Goal: Task Accomplishment & Management: Manage account settings

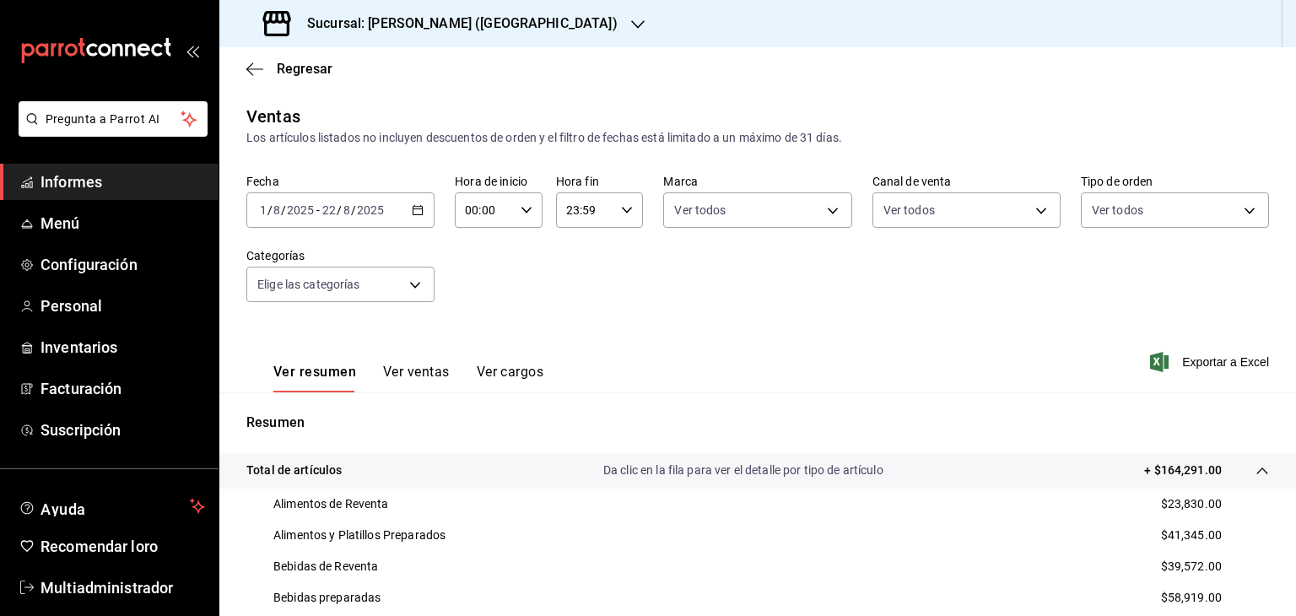
scroll to position [322, 0]
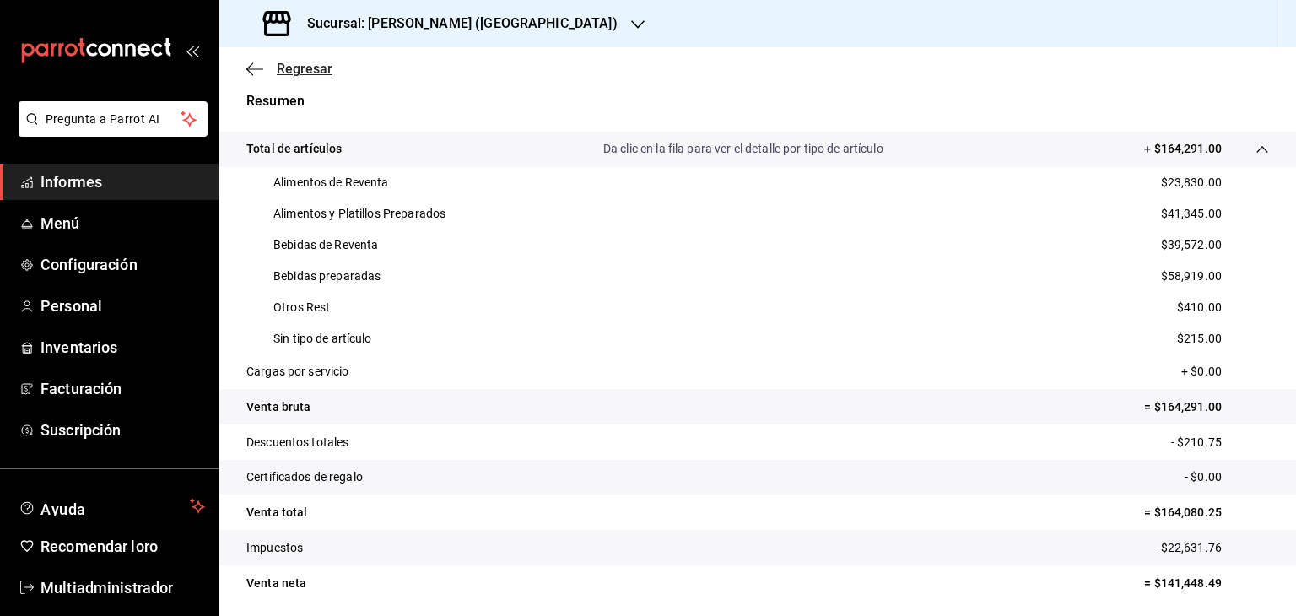
click at [290, 68] on font "Regresar" at bounding box center [305, 69] width 56 height 16
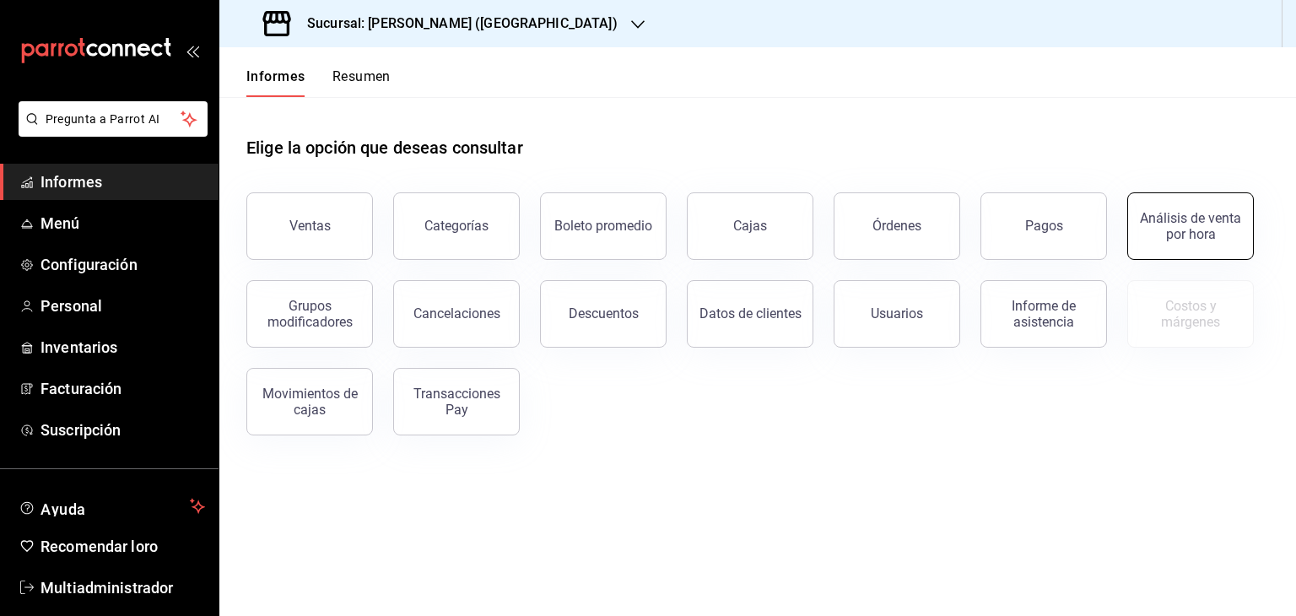
click at [1172, 240] on font "Análisis de venta por hora" at bounding box center [1190, 226] width 101 height 32
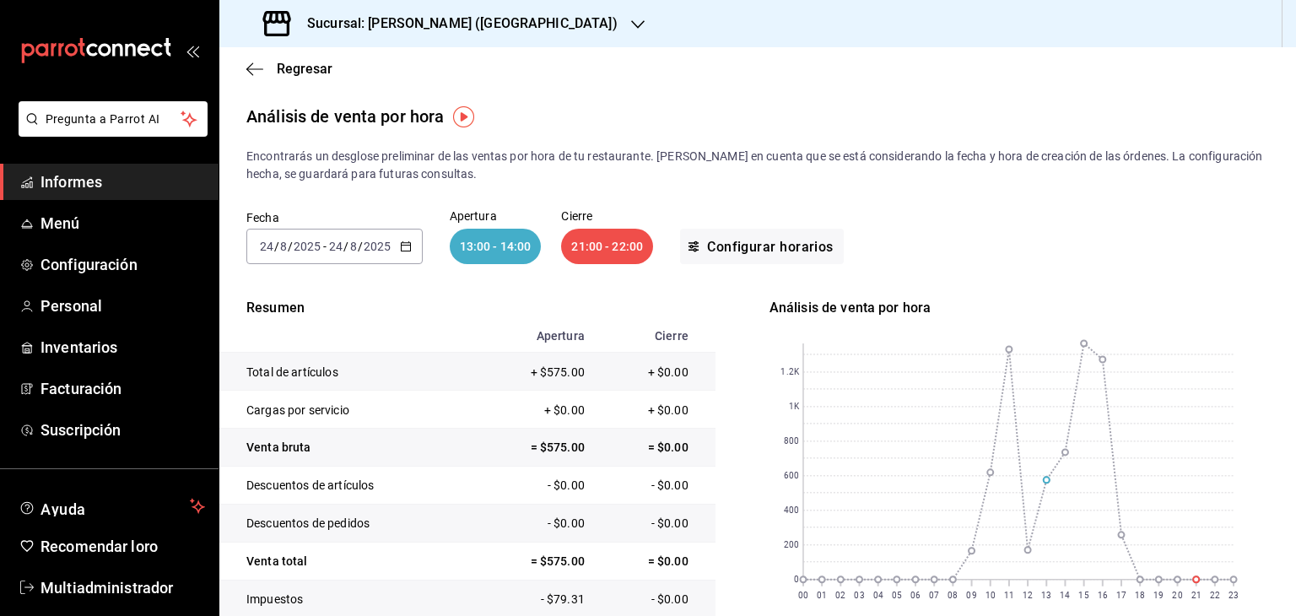
click at [407, 244] on icon "button" at bounding box center [406, 246] width 12 height 12
click at [346, 347] on li "Ayer" at bounding box center [326, 335] width 158 height 38
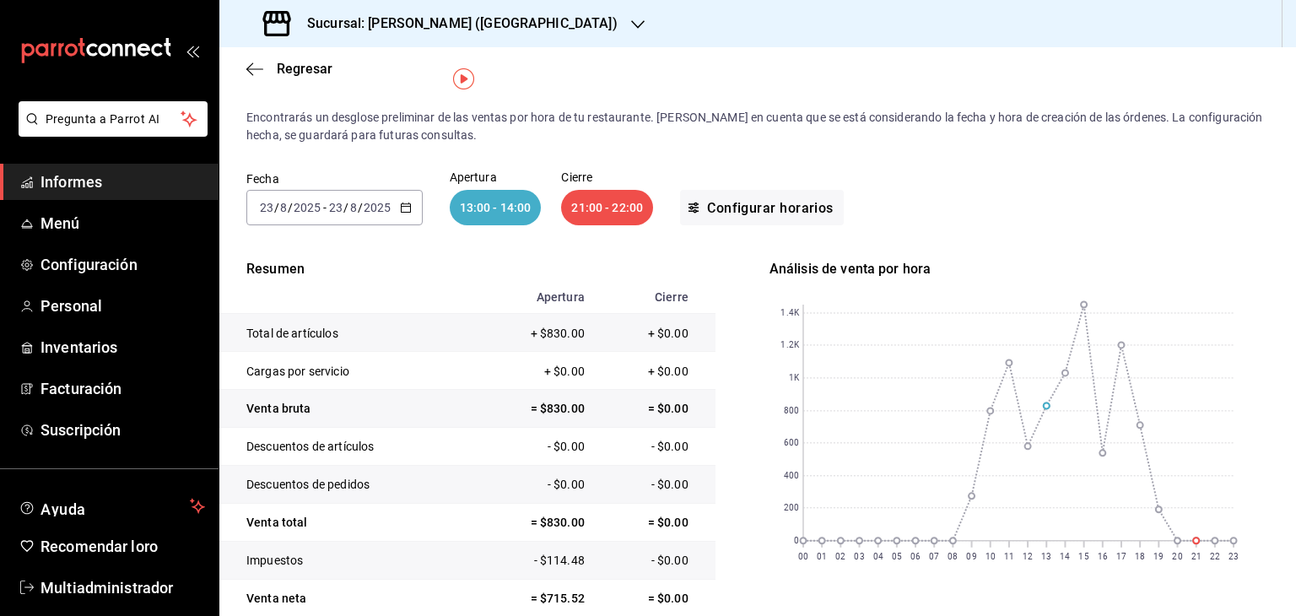
scroll to position [14, 0]
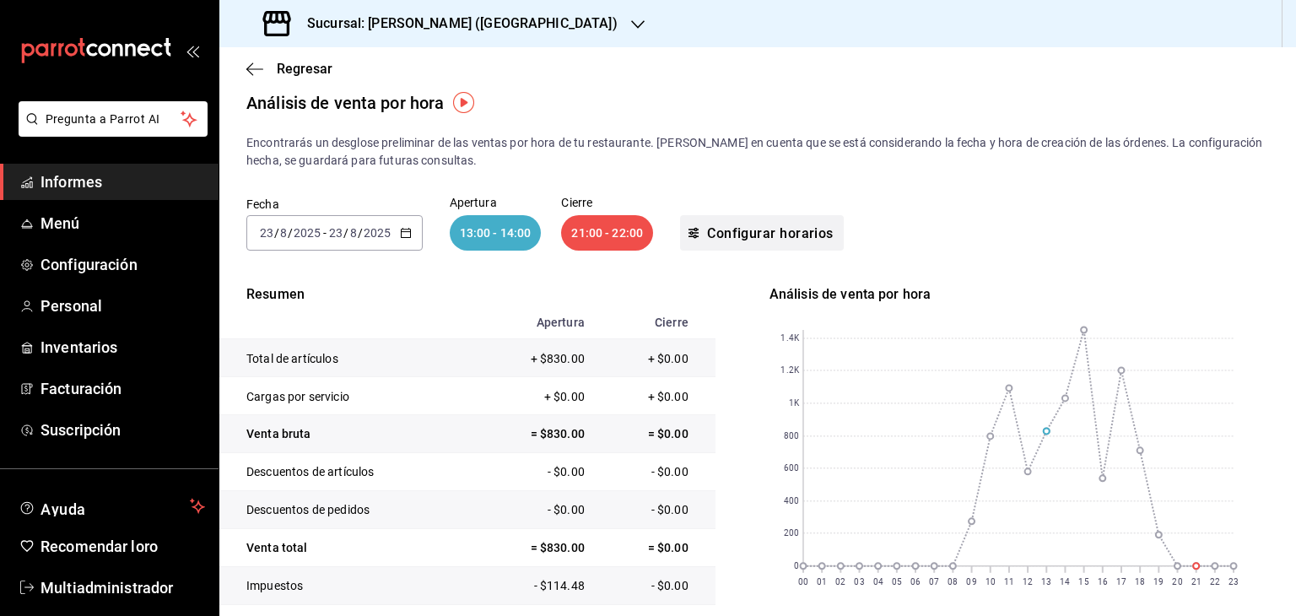
click at [729, 233] on font "Configurar horarios" at bounding box center [770, 232] width 127 height 16
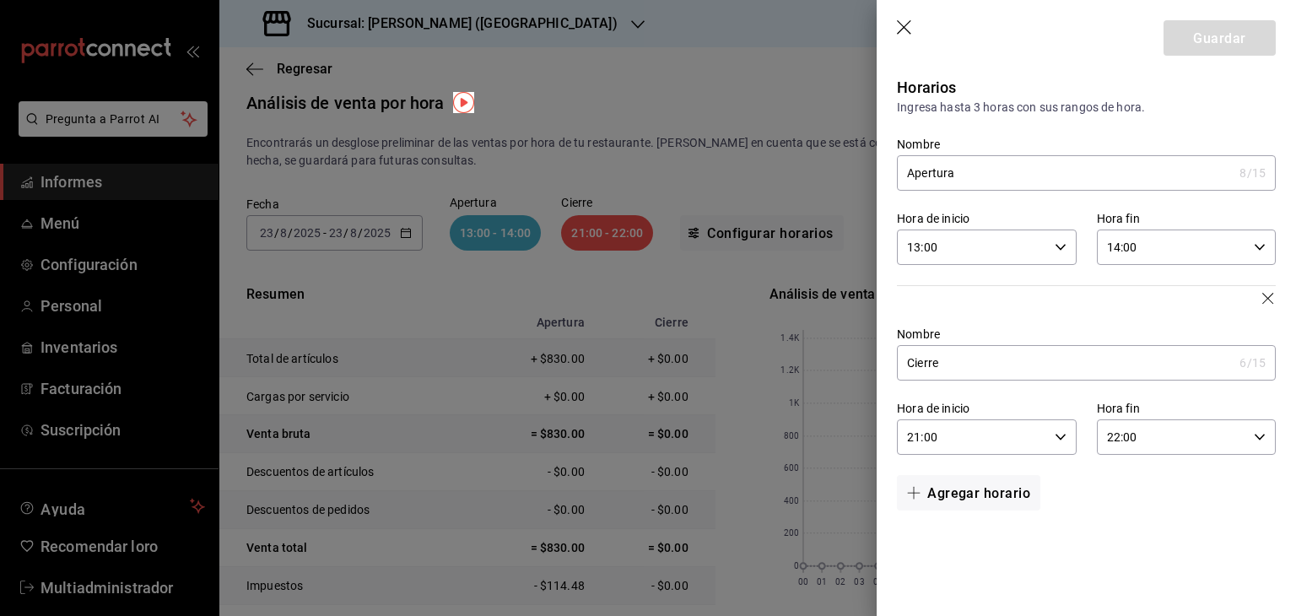
click at [1057, 250] on icon "button" at bounding box center [1061, 247] width 12 height 12
click at [915, 247] on div at bounding box center [648, 308] width 1296 height 616
click at [922, 246] on input "13:00" at bounding box center [972, 247] width 150 height 34
click at [935, 254] on div at bounding box center [648, 308] width 1296 height 616
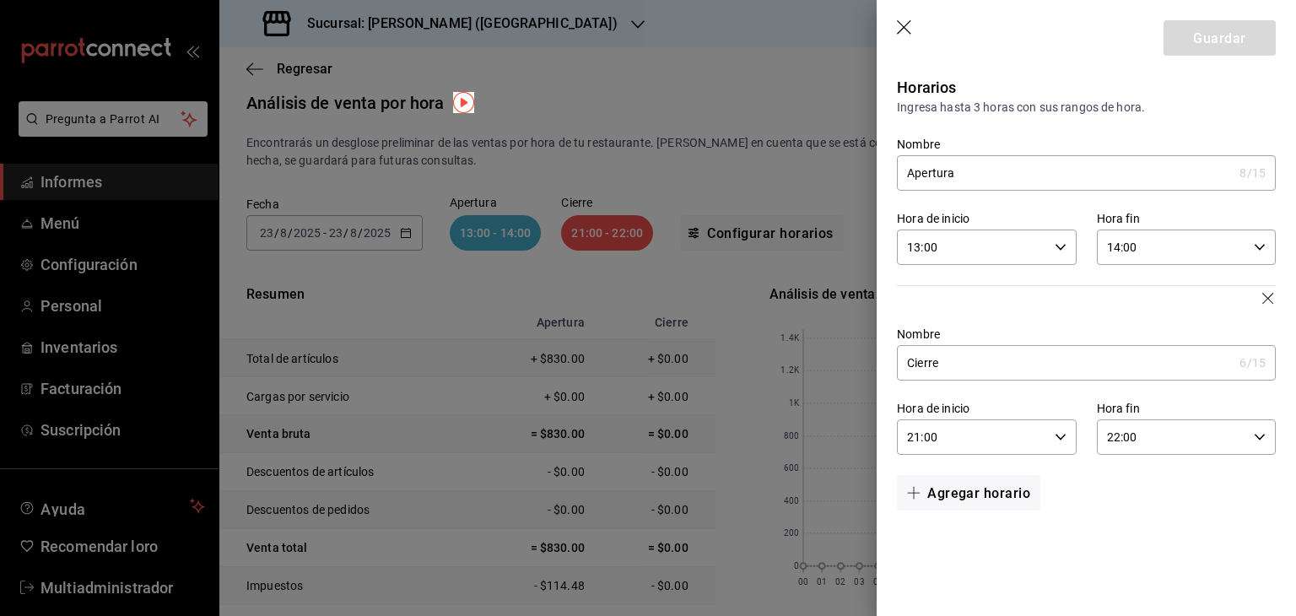
click at [935, 254] on div at bounding box center [648, 308] width 1296 height 616
click at [935, 254] on input "13:00" at bounding box center [972, 247] width 150 height 34
click at [935, 254] on div at bounding box center [648, 308] width 1296 height 616
click at [1059, 253] on div "13:00 Hora de inicio" at bounding box center [986, 247] width 179 height 35
click at [1018, 209] on div at bounding box center [648, 308] width 1296 height 616
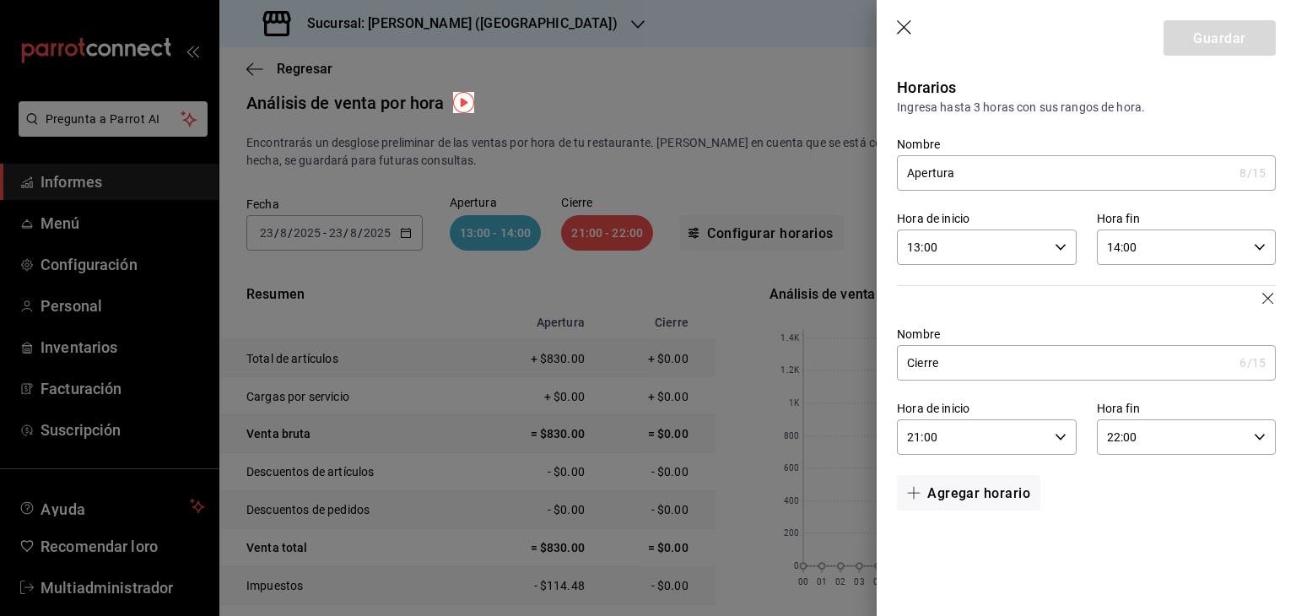
click at [905, 34] on icon "button" at bounding box center [905, 28] width 17 height 17
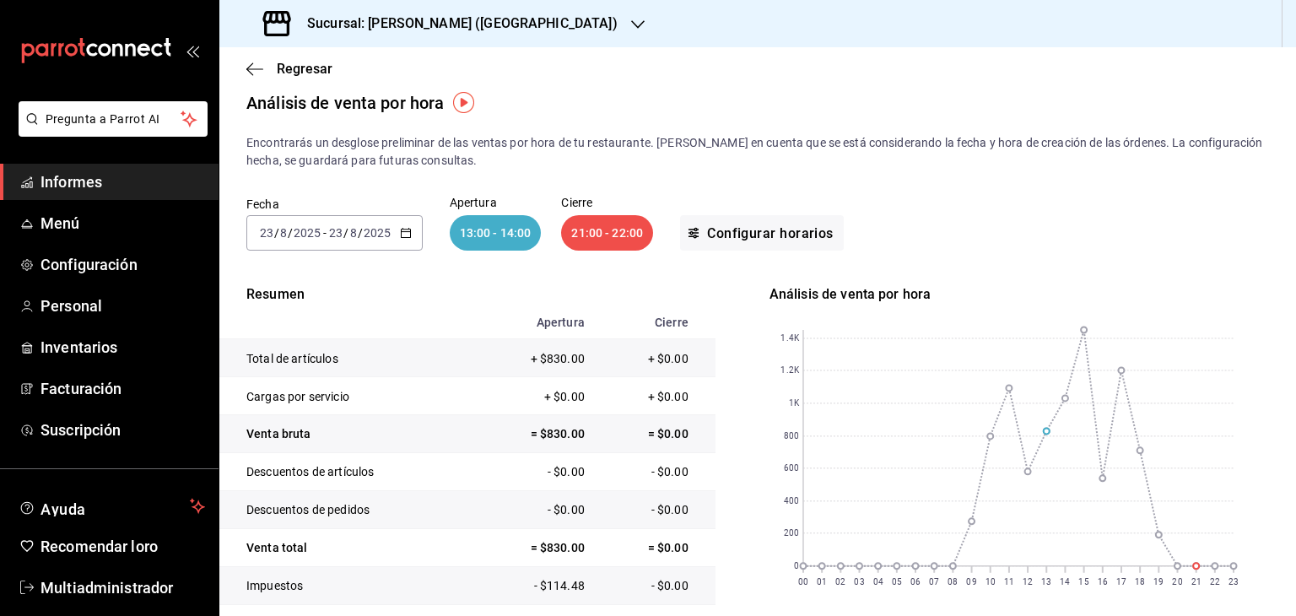
click at [404, 233] on icon "button" at bounding box center [406, 233] width 12 height 12
click at [315, 353] on font "Semana actual" at bounding box center [301, 360] width 80 height 14
click at [405, 231] on \(Stroke\) "button" at bounding box center [405, 231] width 9 height 1
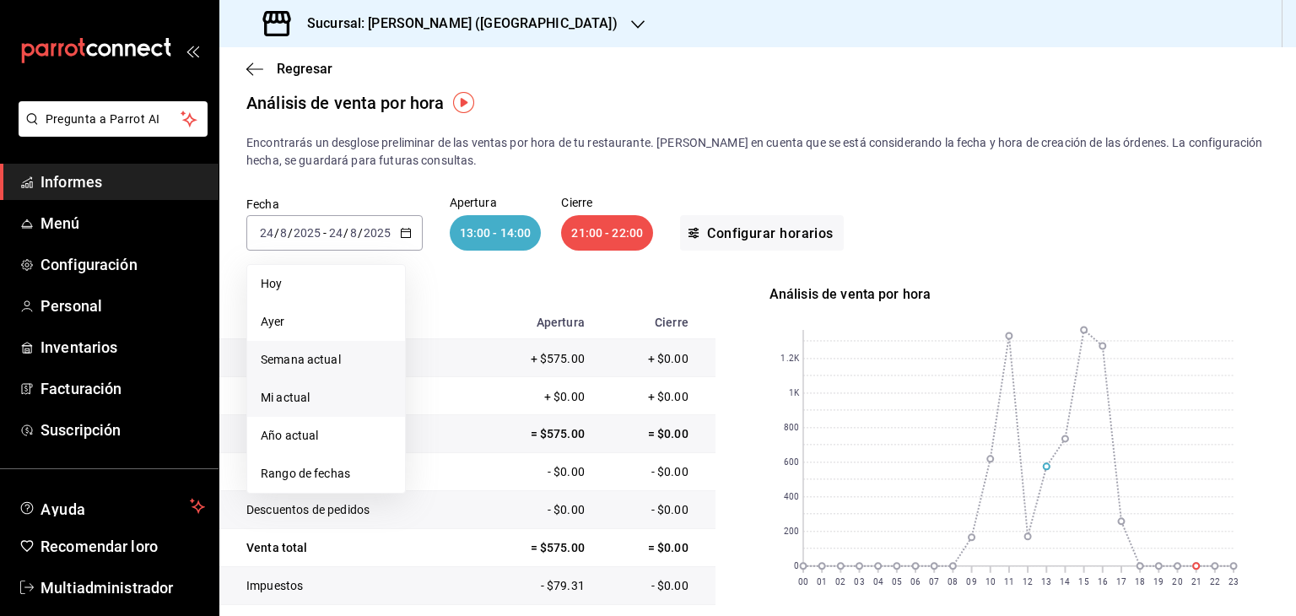
click at [343, 397] on span "Mi actual" at bounding box center [326, 398] width 131 height 18
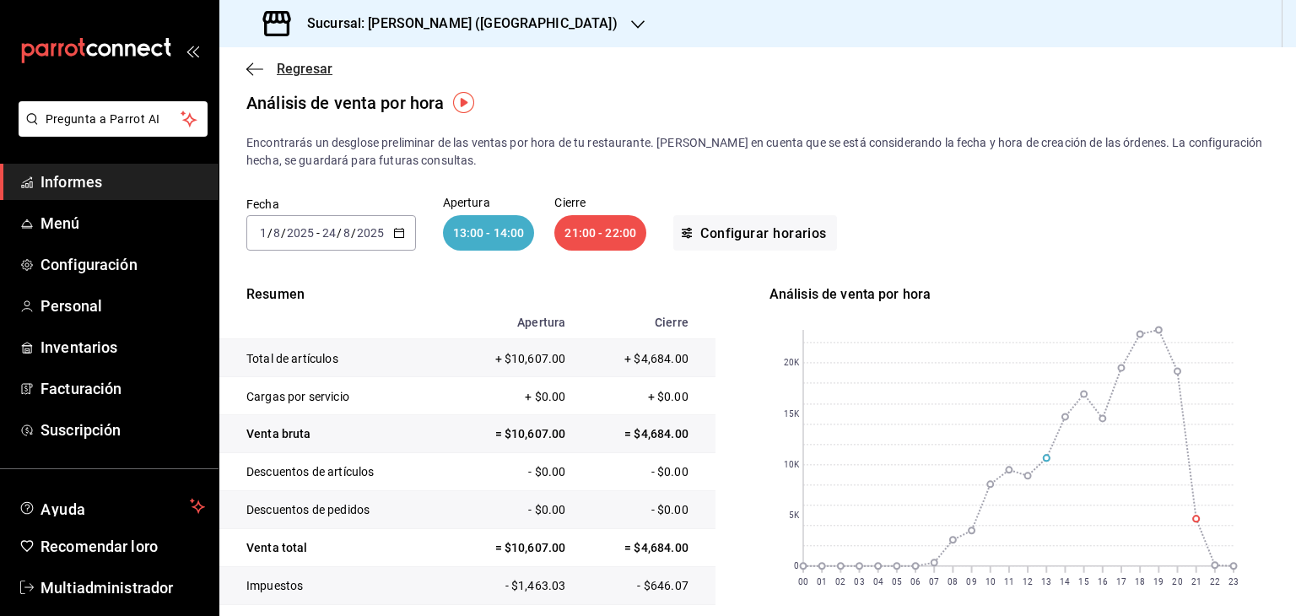
click at [320, 72] on font "Regresar" at bounding box center [305, 69] width 56 height 16
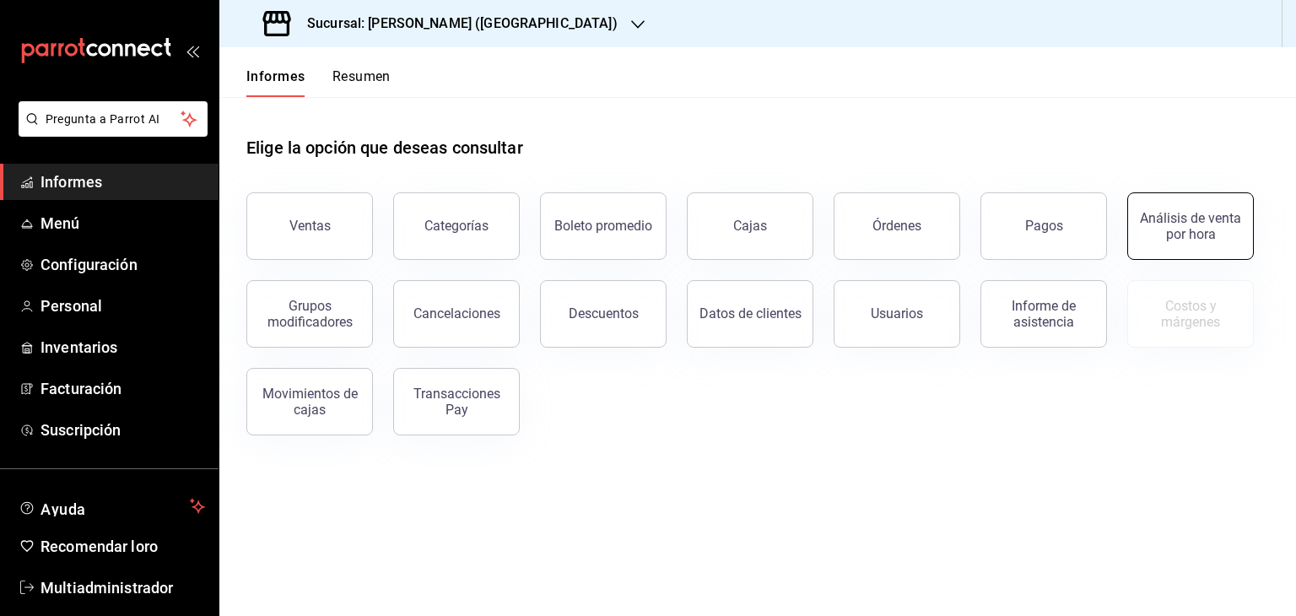
click at [1147, 236] on div "Análisis de venta por hora" at bounding box center [1190, 226] width 105 height 32
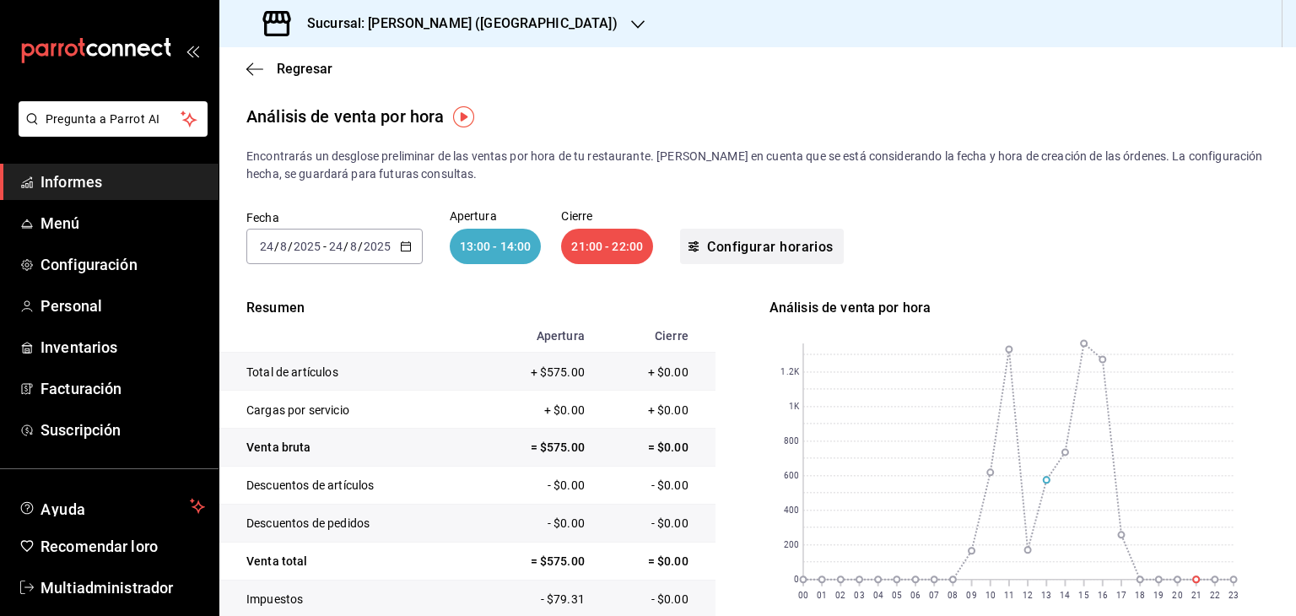
click at [729, 248] on font "Configurar horarios" at bounding box center [770, 246] width 127 height 16
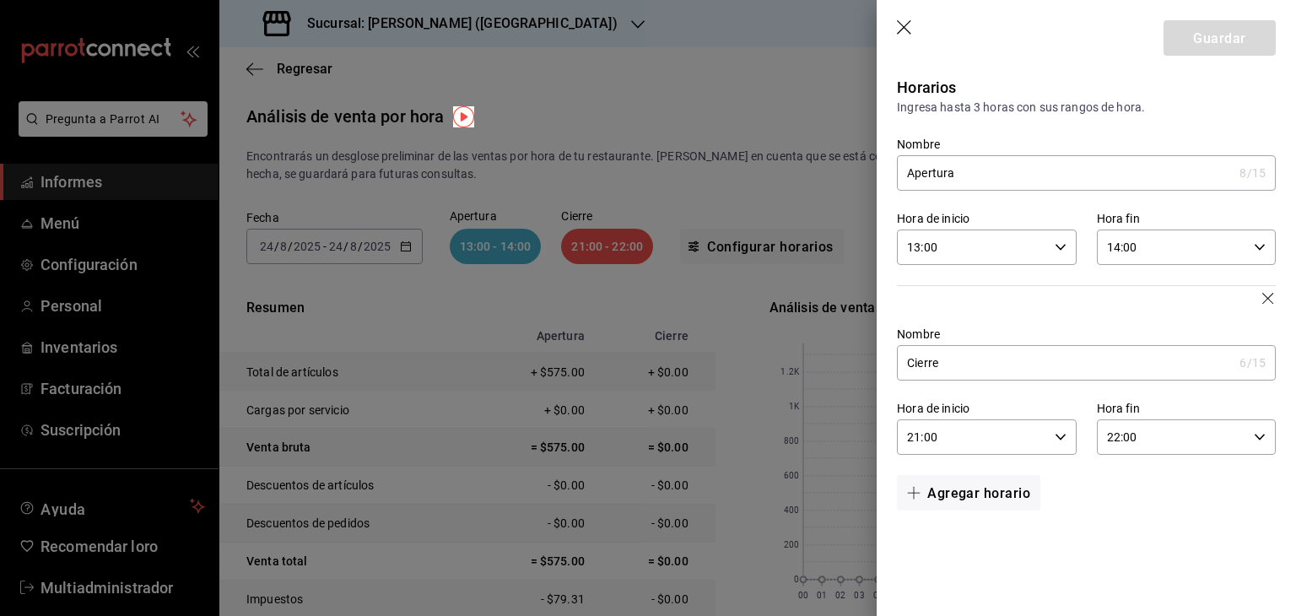
click at [1067, 246] on div "13:00 Hora de inicio" at bounding box center [986, 247] width 179 height 35
click at [960, 329] on span "14" at bounding box center [942, 323] width 62 height 14
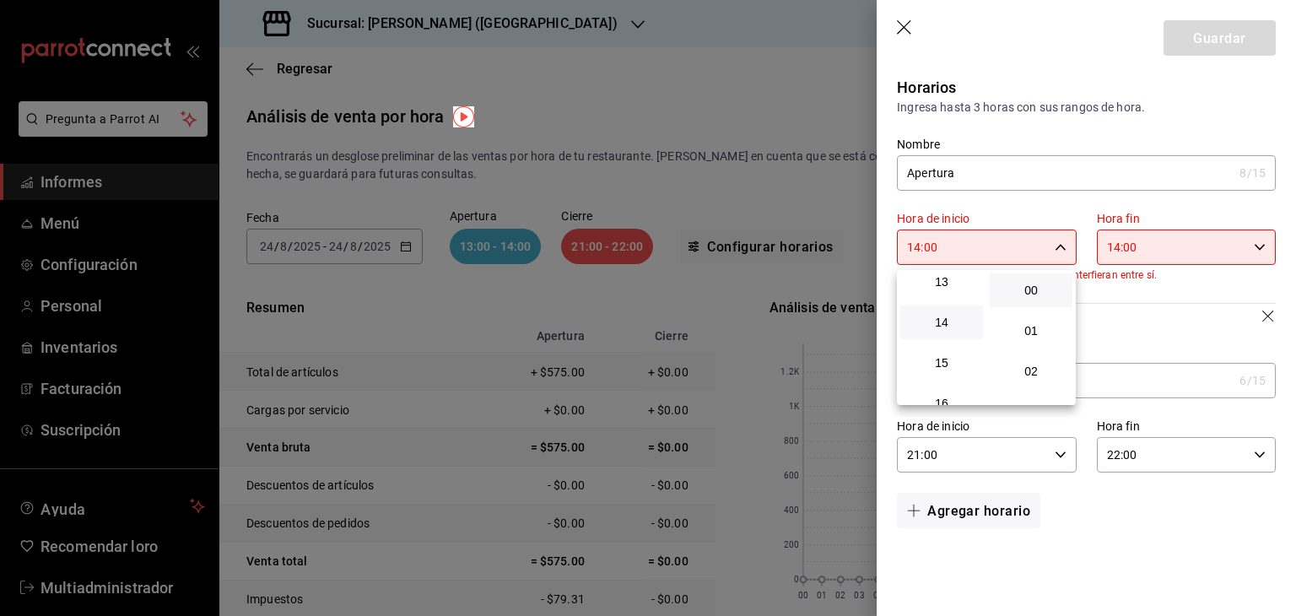
click at [1057, 246] on div at bounding box center [648, 308] width 1296 height 616
drag, startPoint x: 941, startPoint y: 246, endPoint x: 896, endPoint y: 249, distance: 44.9
click at [896, 249] on div "Hora de inicio 14:00 Hora de inicio" at bounding box center [976, 228] width 199 height 74
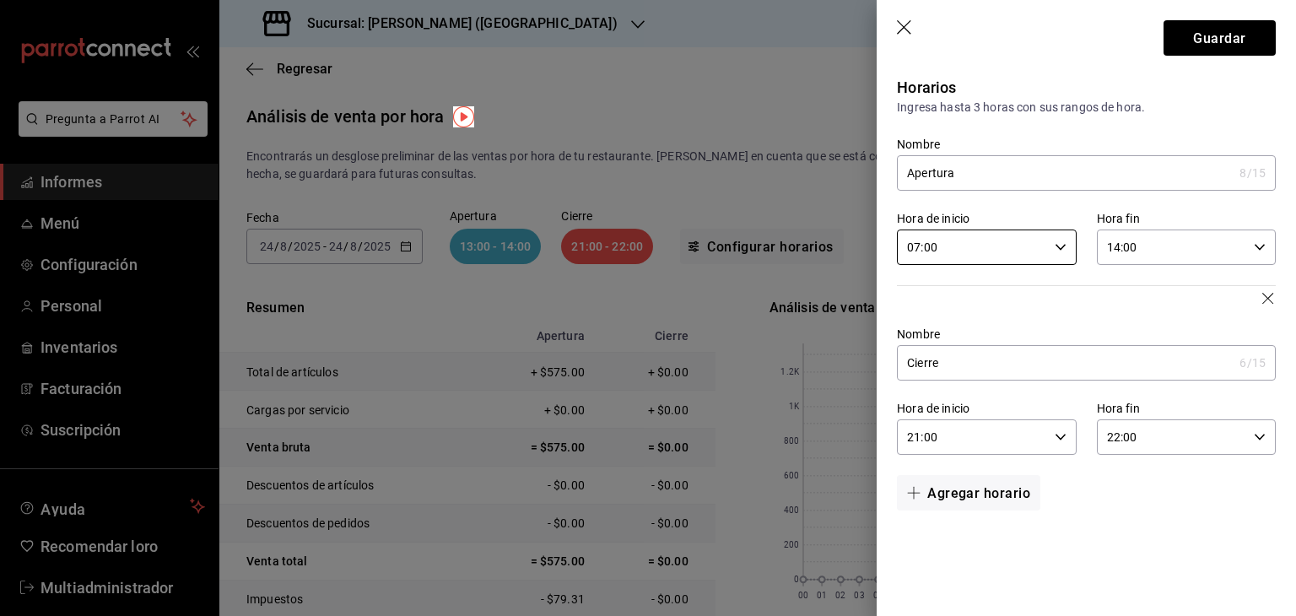
type input "07:00"
click at [1254, 246] on icon "button" at bounding box center [1260, 247] width 12 height 12
drag, startPoint x: 1151, startPoint y: 255, endPoint x: 1111, endPoint y: 256, distance: 40.5
click at [1111, 256] on div at bounding box center [648, 308] width 1296 height 616
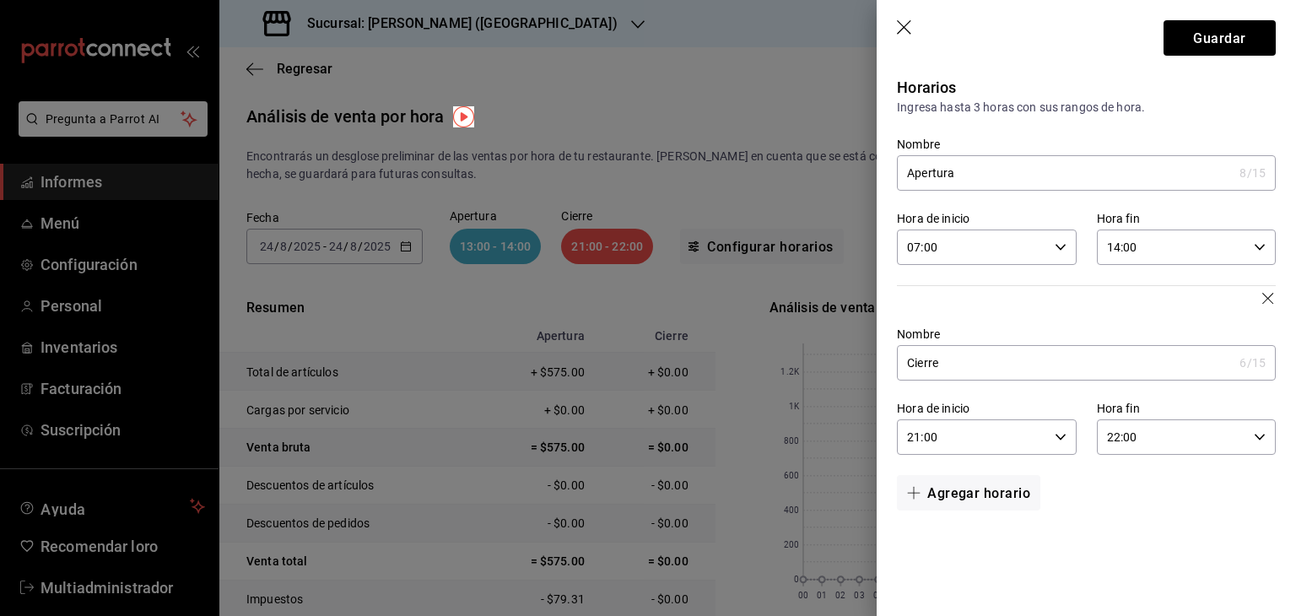
drag, startPoint x: 1141, startPoint y: 247, endPoint x: 1123, endPoint y: 247, distance: 17.7
click at [1123, 247] on input "14:00" at bounding box center [1172, 247] width 150 height 34
drag, startPoint x: 1135, startPoint y: 248, endPoint x: 1124, endPoint y: 248, distance: 11.0
click at [1124, 248] on div at bounding box center [648, 308] width 1296 height 616
type input "14:30"
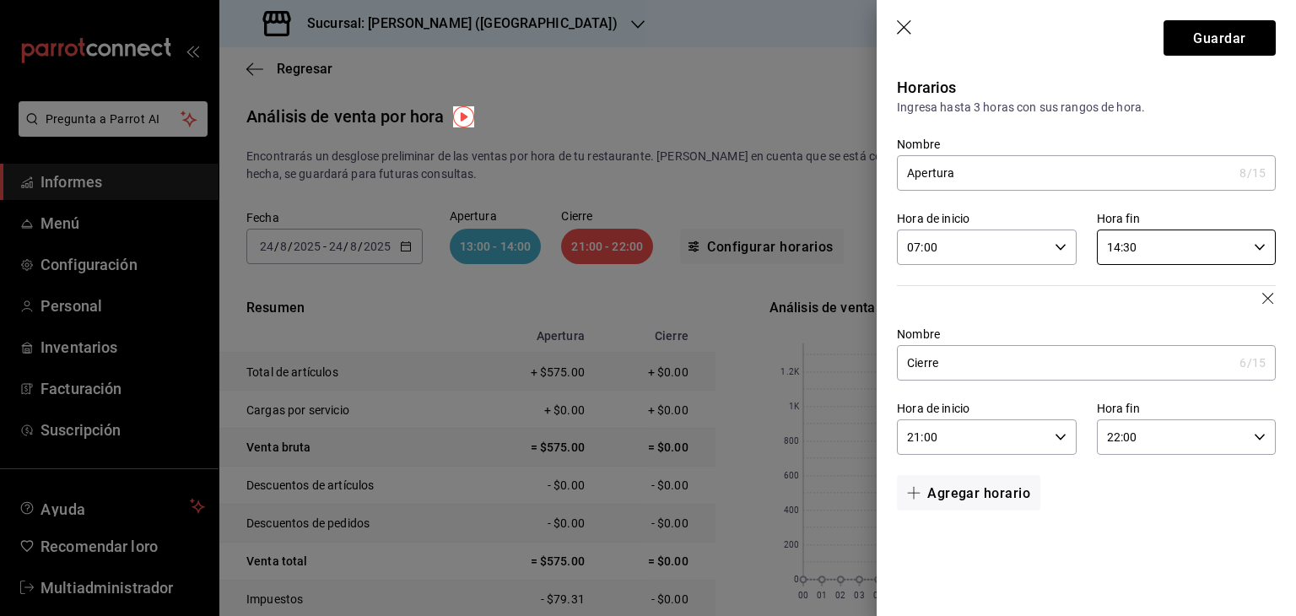
click at [965, 432] on input "21:00" at bounding box center [972, 437] width 150 height 34
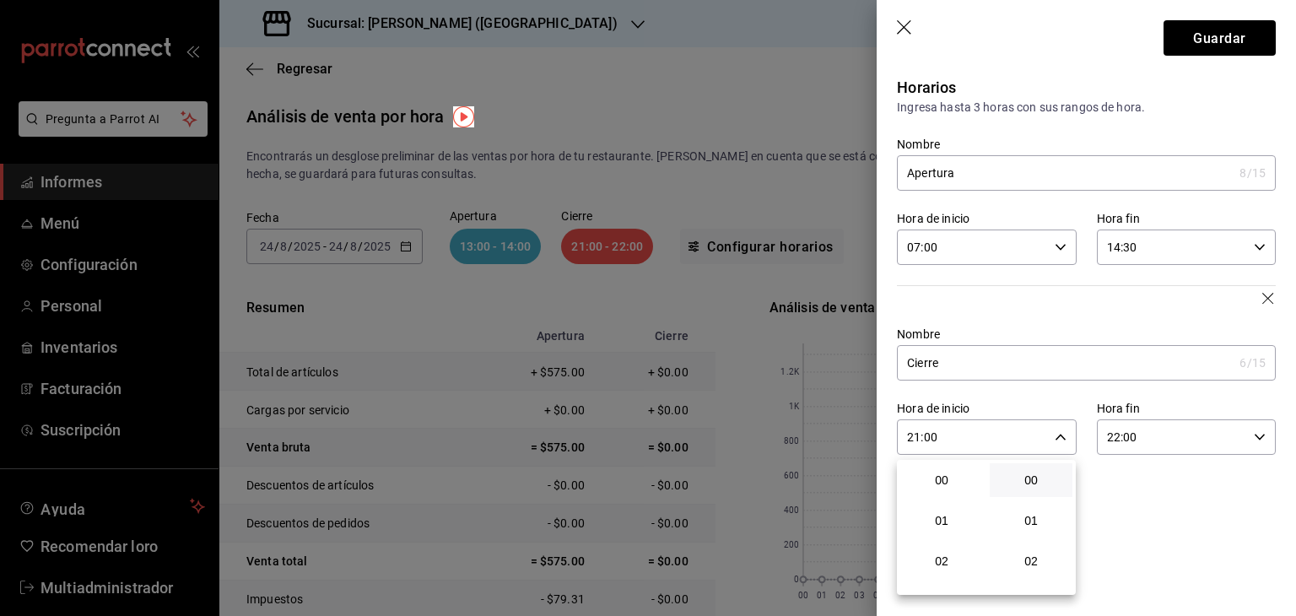
scroll to position [853, 0]
drag, startPoint x: 942, startPoint y: 439, endPoint x: 906, endPoint y: 440, distance: 35.5
click at [899, 440] on div at bounding box center [648, 308] width 1296 height 616
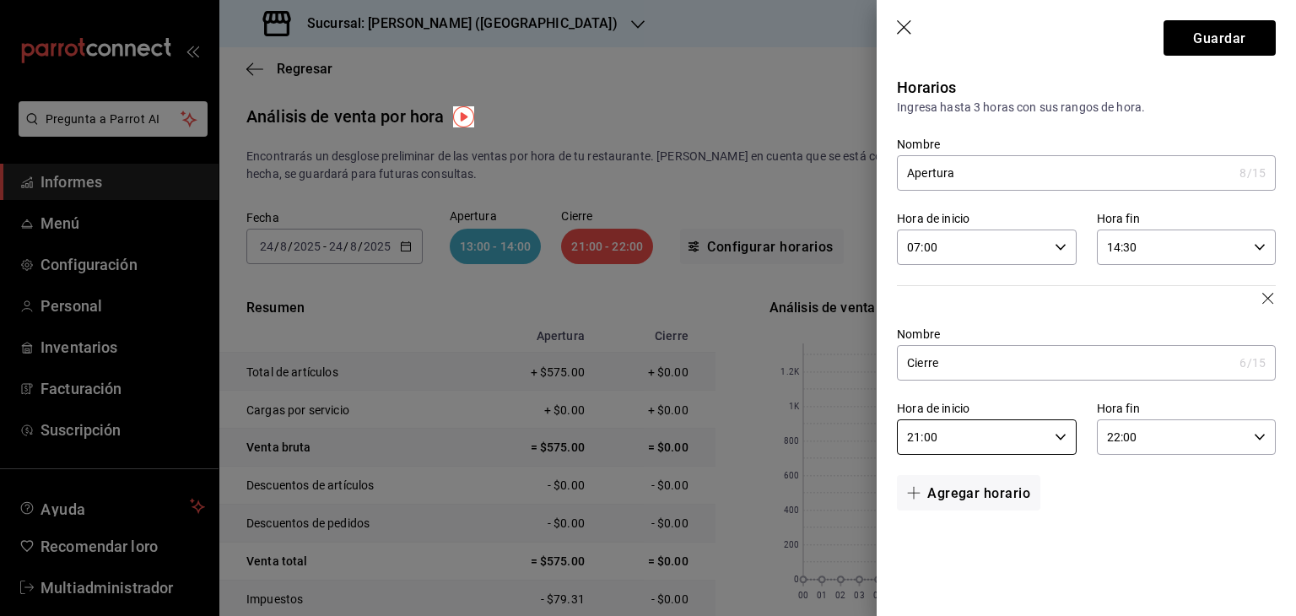
drag, startPoint x: 958, startPoint y: 436, endPoint x: 889, endPoint y: 439, distance: 69.2
click at [889, 439] on div "Hora de inicio 21:00 Hora de inicio" at bounding box center [976, 418] width 199 height 74
type input "14:30"
click at [1131, 538] on div "Horarios Ingresa hasta 3 horas con sus rangos de hora. Nombre Apertura 8 /15 No…" at bounding box center [1086, 306] width 419 height 475
click at [1230, 44] on font "Guardar" at bounding box center [1219, 38] width 52 height 16
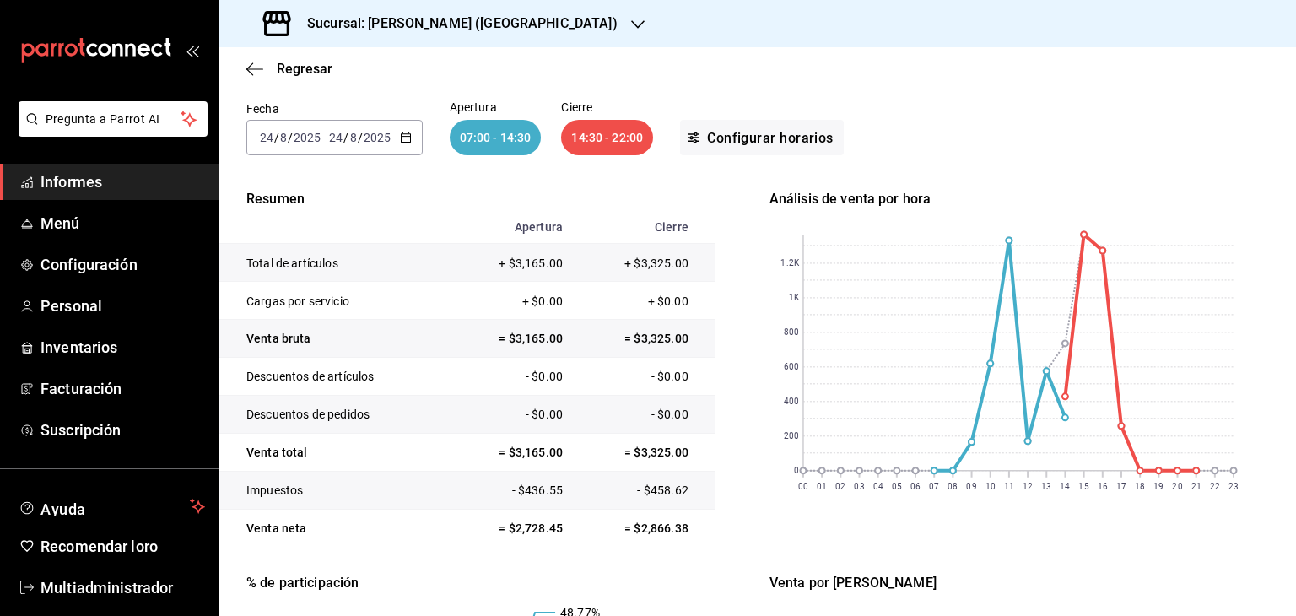
scroll to position [107, 0]
click at [410, 142] on icon "button" at bounding box center [406, 139] width 12 height 12
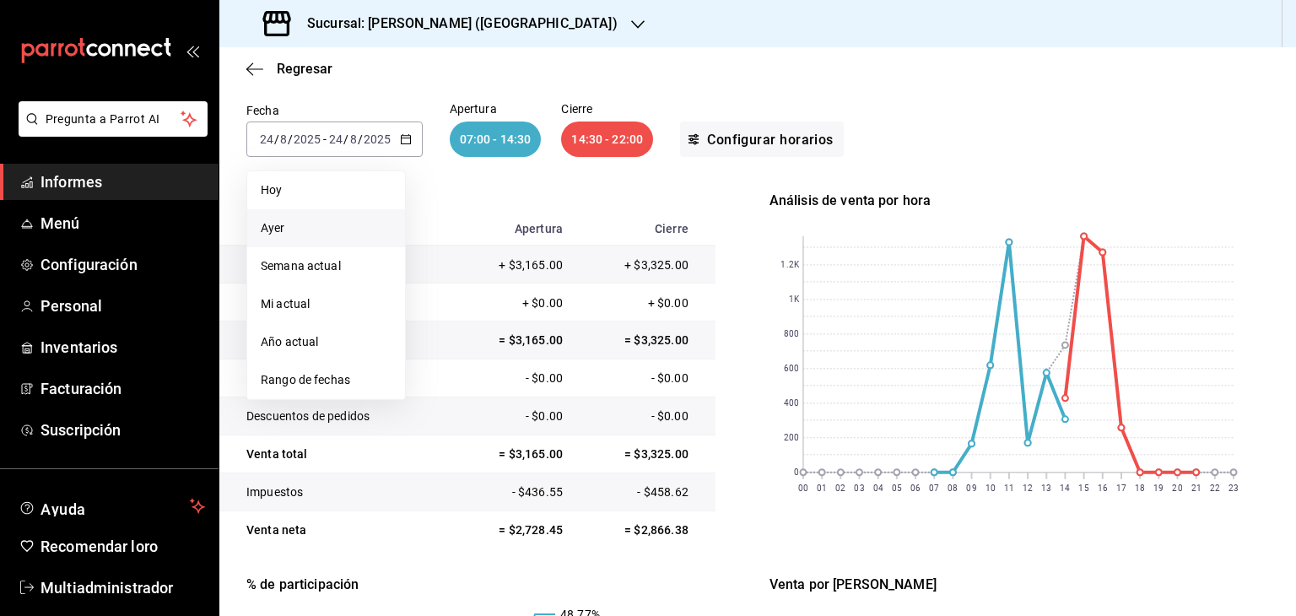
click at [340, 220] on span "Ayer" at bounding box center [326, 228] width 131 height 18
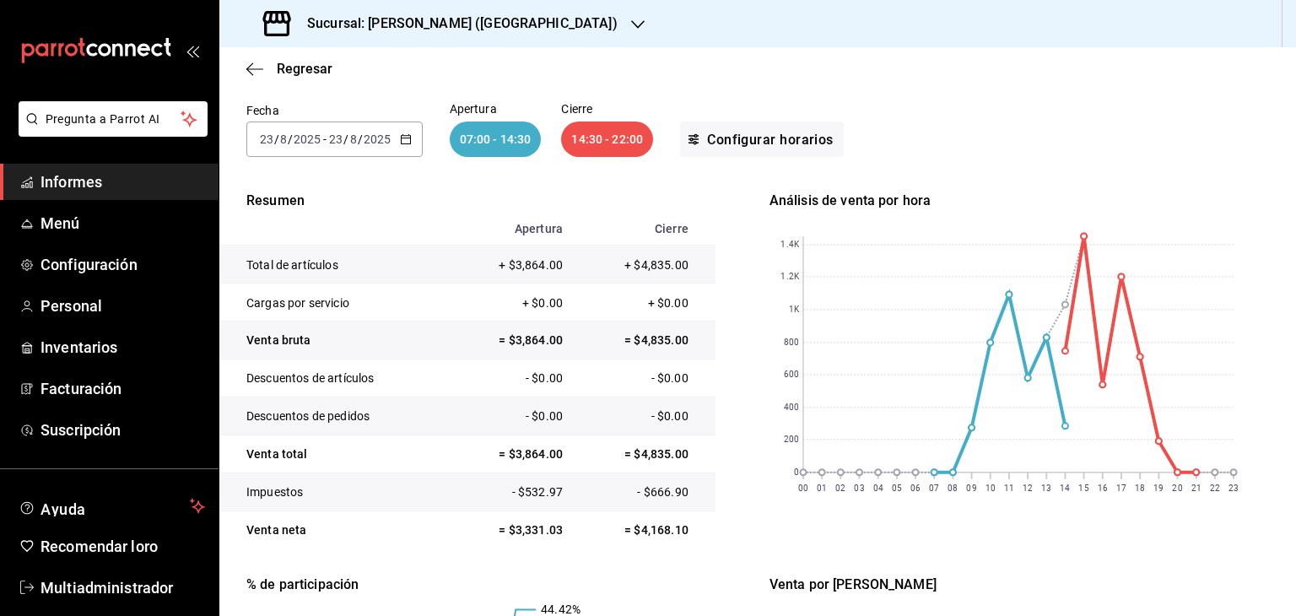
click at [1167, 192] on div "Análisis de venta por hora" at bounding box center [1018, 201] width 496 height 20
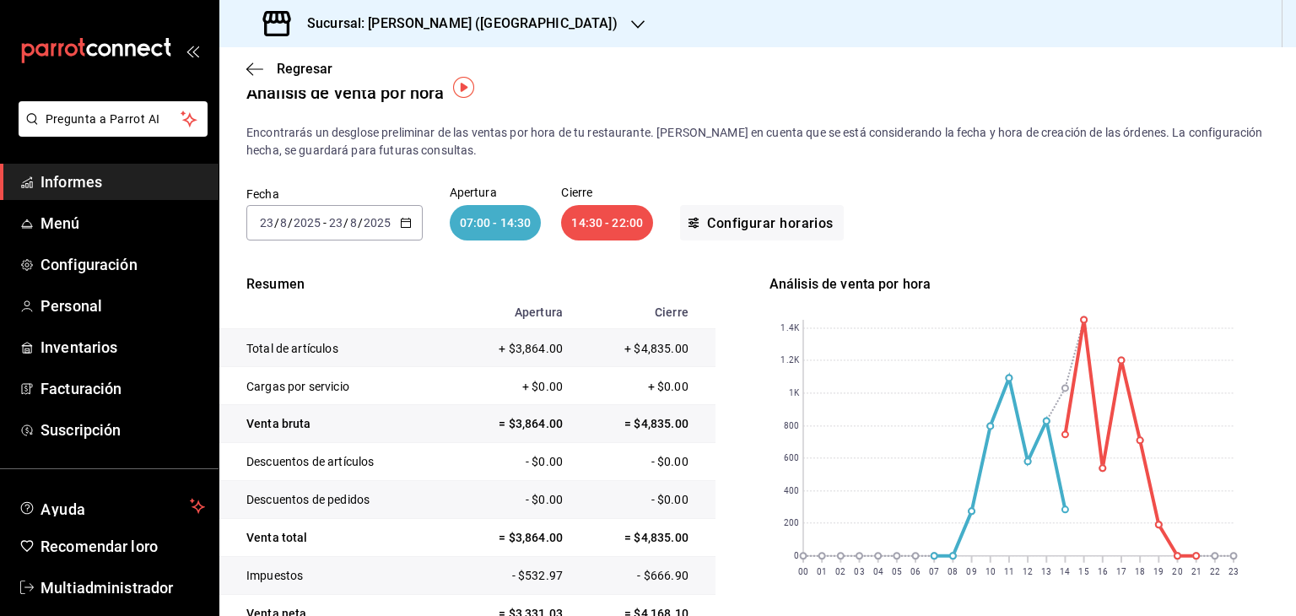
scroll to position [30, 0]
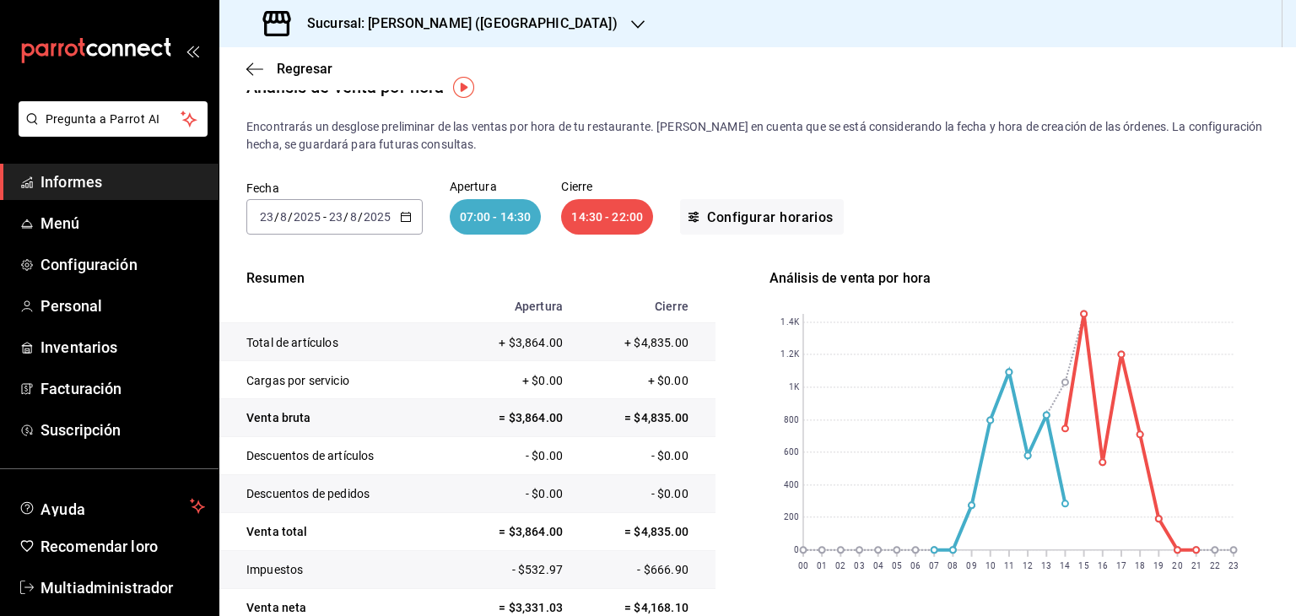
click at [405, 220] on icon "button" at bounding box center [406, 217] width 12 height 12
click at [327, 349] on font "Semana actual" at bounding box center [301, 344] width 80 height 14
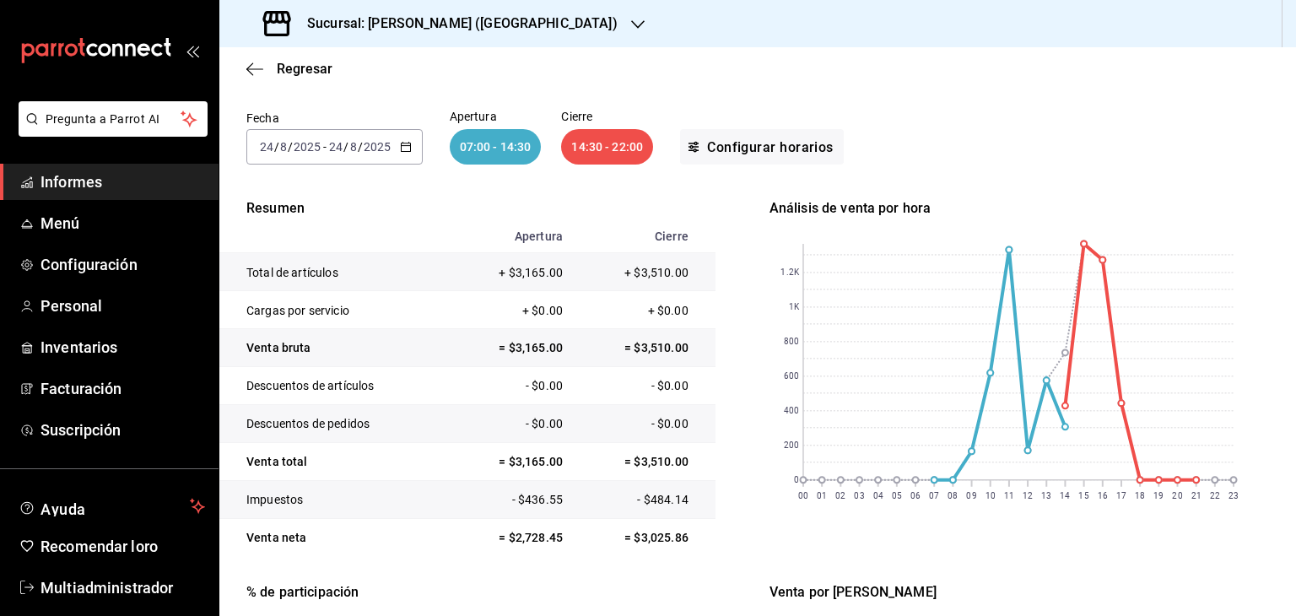
scroll to position [101, 0]
click at [408, 143] on \(Stroke\) "button" at bounding box center [405, 143] width 9 height 1
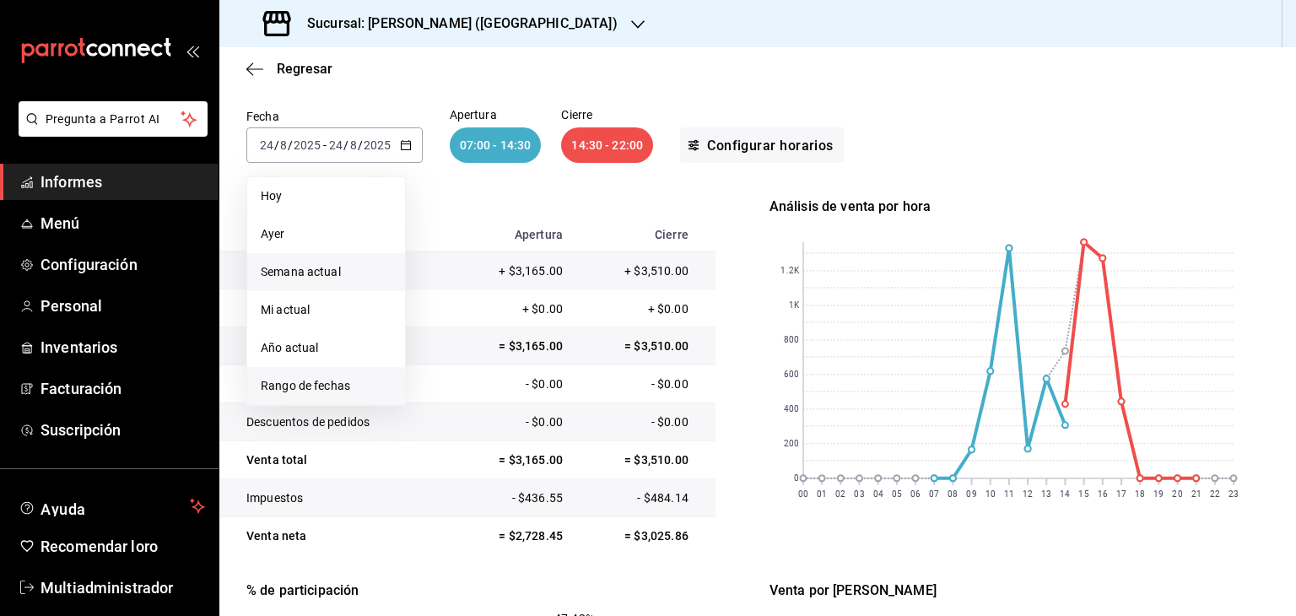
click at [350, 382] on span "Rango de fechas" at bounding box center [326, 386] width 131 height 18
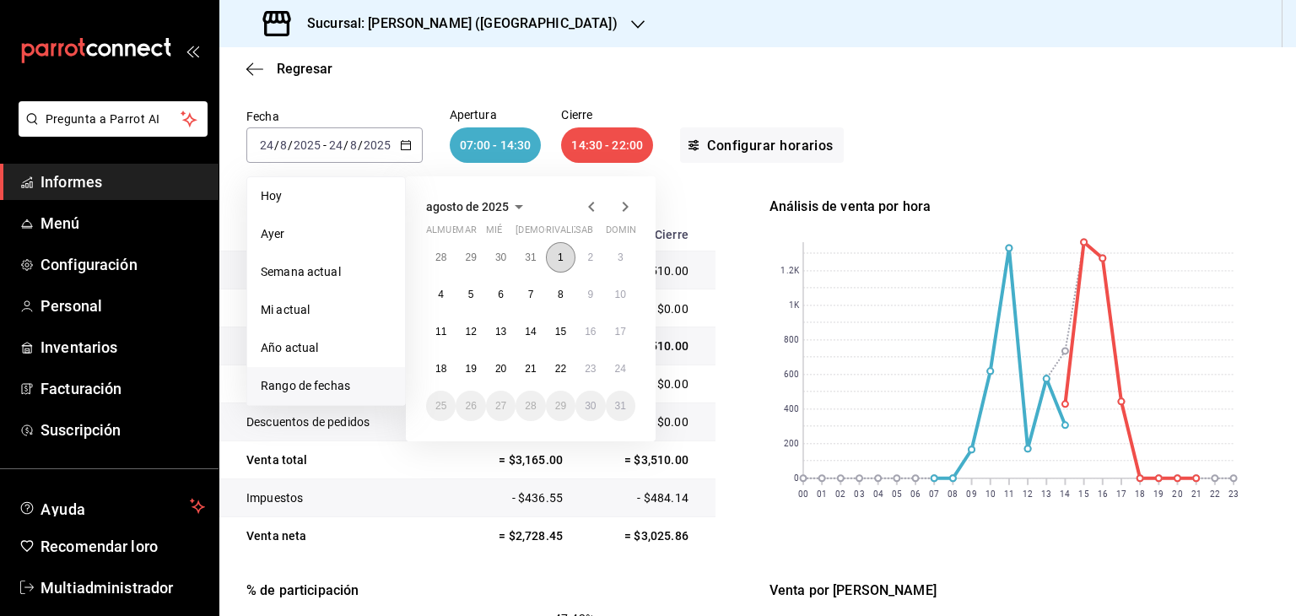
click at [565, 257] on button "1" at bounding box center [561, 257] width 30 height 30
click at [570, 361] on button "22" at bounding box center [561, 369] width 30 height 30
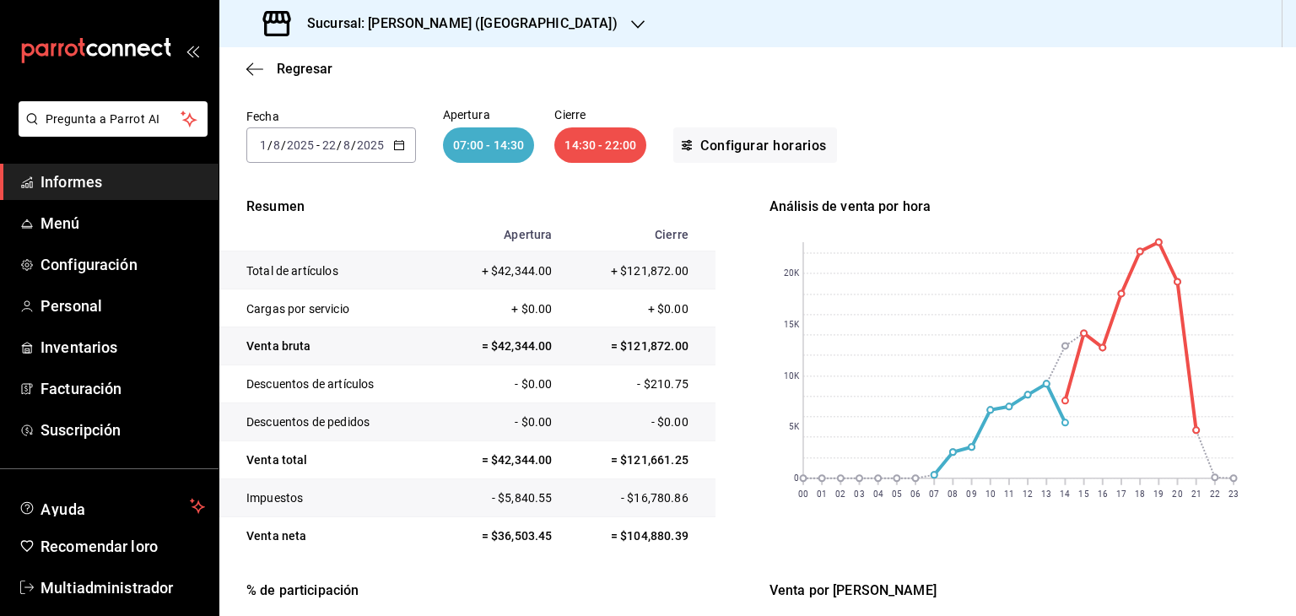
click at [400, 145] on icon "button" at bounding box center [399, 145] width 12 height 12
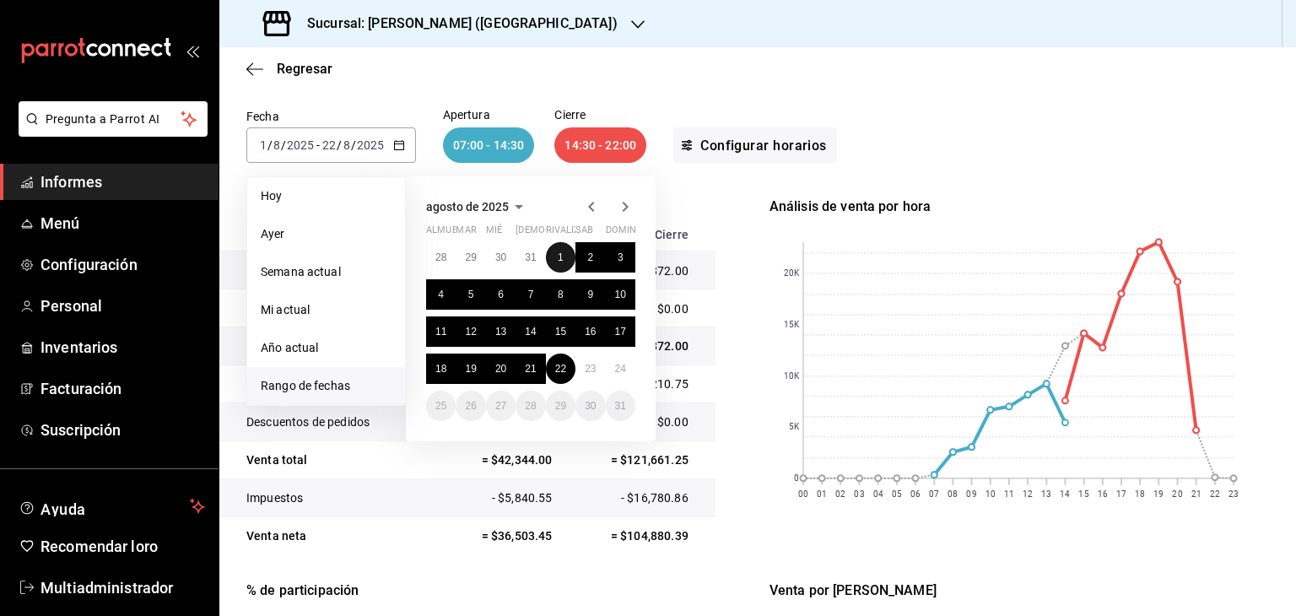
click at [561, 257] on font "1" at bounding box center [561, 257] width 6 height 12
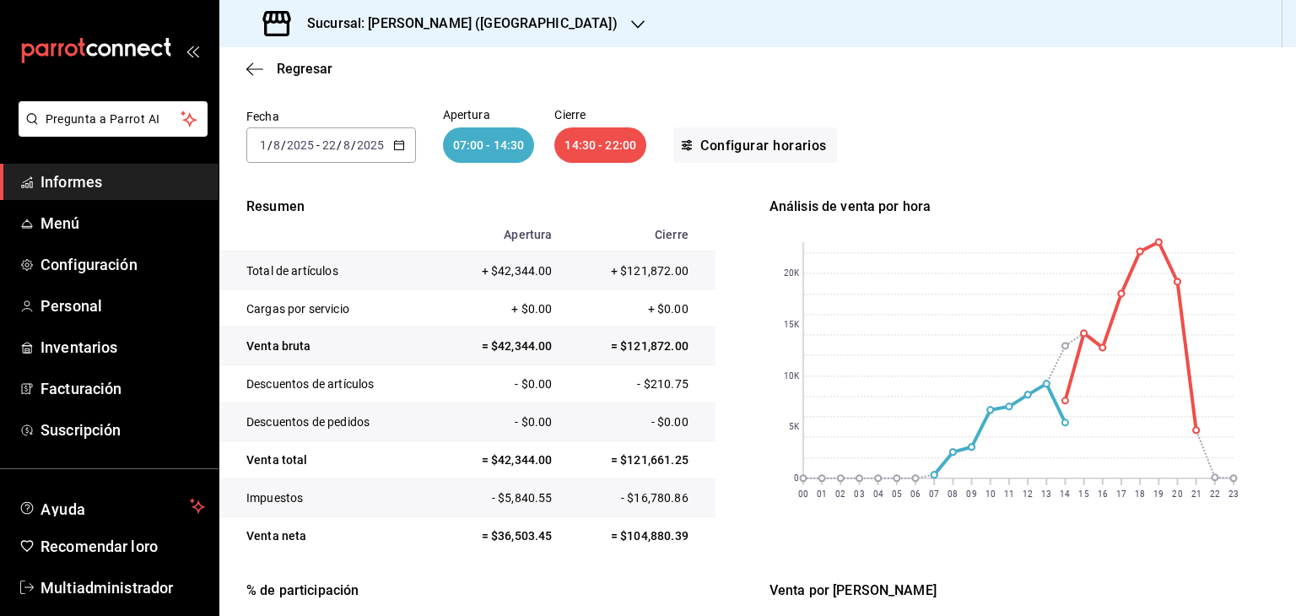
click at [832, 68] on div "Regresar" at bounding box center [757, 68] width 1077 height 43
click at [309, 70] on font "Regresar" at bounding box center [305, 69] width 56 height 16
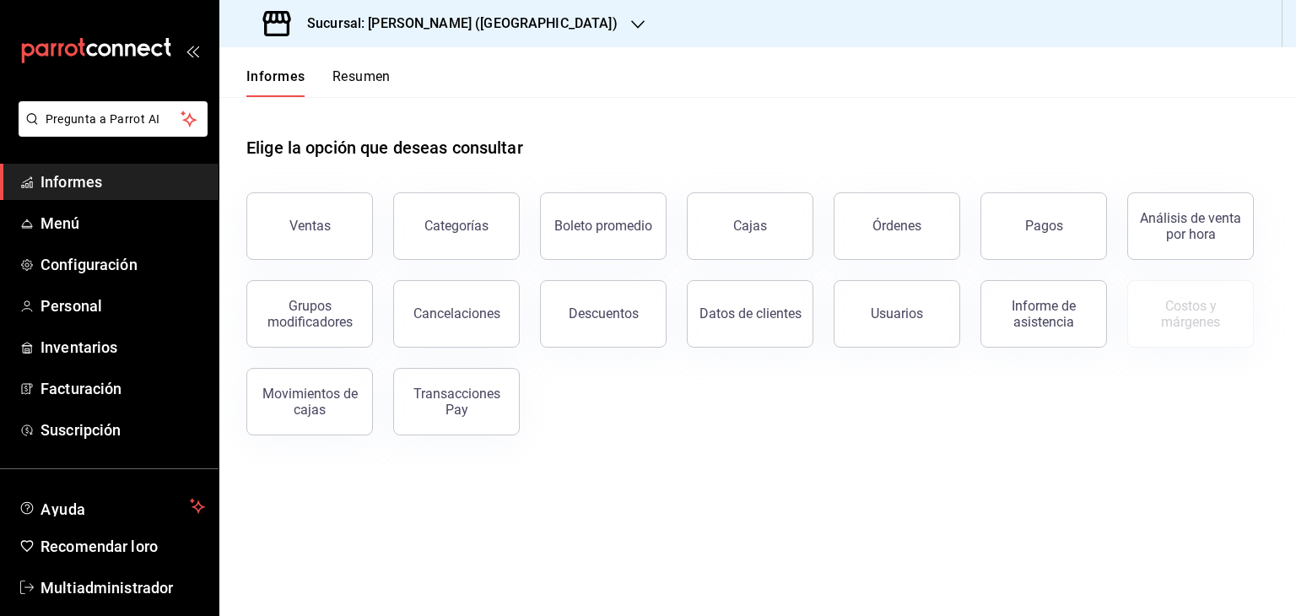
click at [901, 447] on div "Elige la opción que deseas consultar Ventas Categorías Boleto promedio Cajas Ór…" at bounding box center [757, 279] width 1077 height 365
